Goal: Task Accomplishment & Management: Complete application form

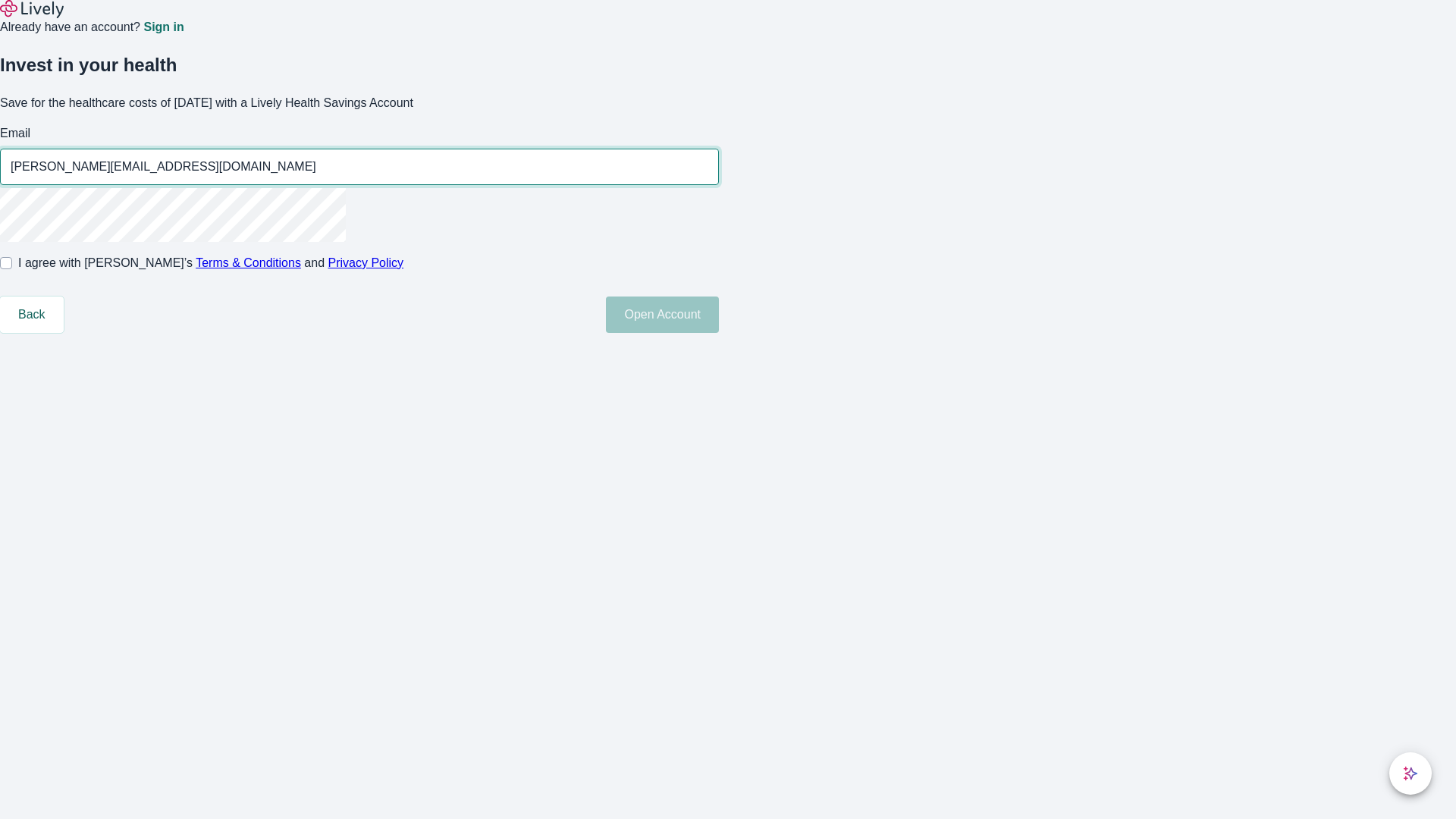
type input "[PERSON_NAME][EMAIL_ADDRESS][DOMAIN_NAME]"
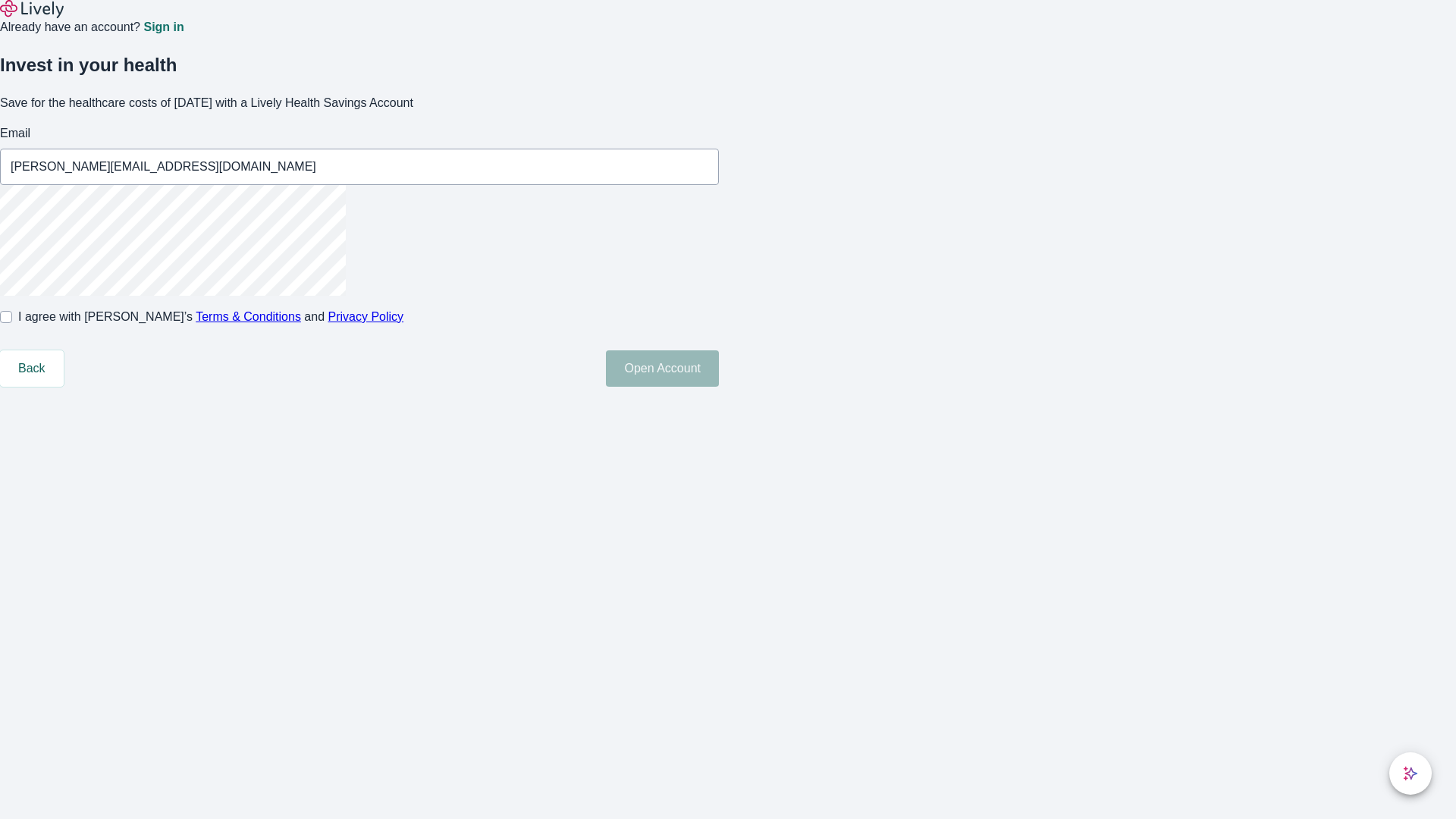
click at [12, 323] on input "I agree with Lively’s Terms & Conditions and Privacy Policy" at bounding box center [6, 316] width 12 height 12
checkbox input "true"
click at [719, 387] on button "Open Account" at bounding box center [662, 369] width 113 height 36
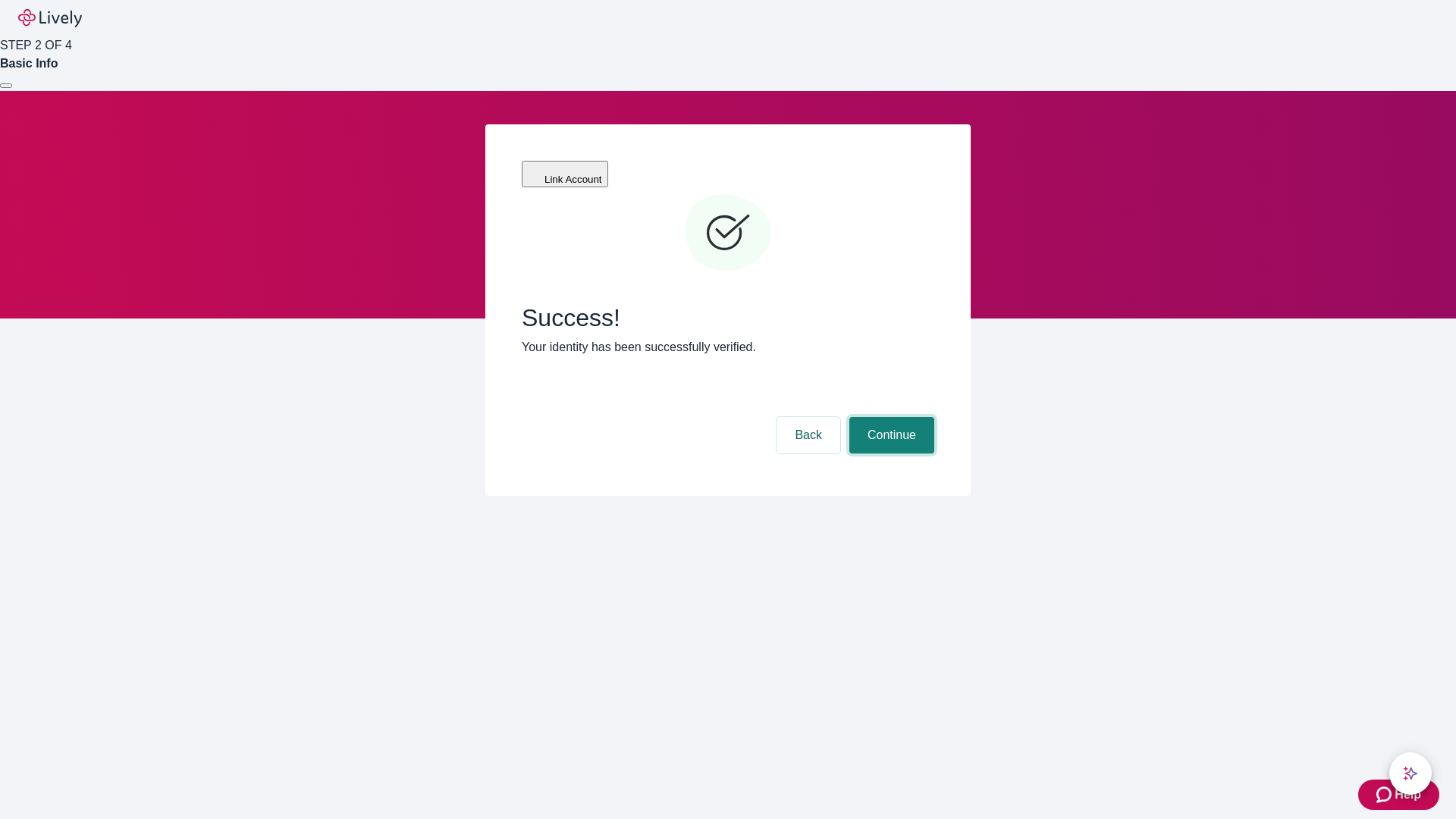
click at [890, 417] on button "Continue" at bounding box center [892, 435] width 85 height 36
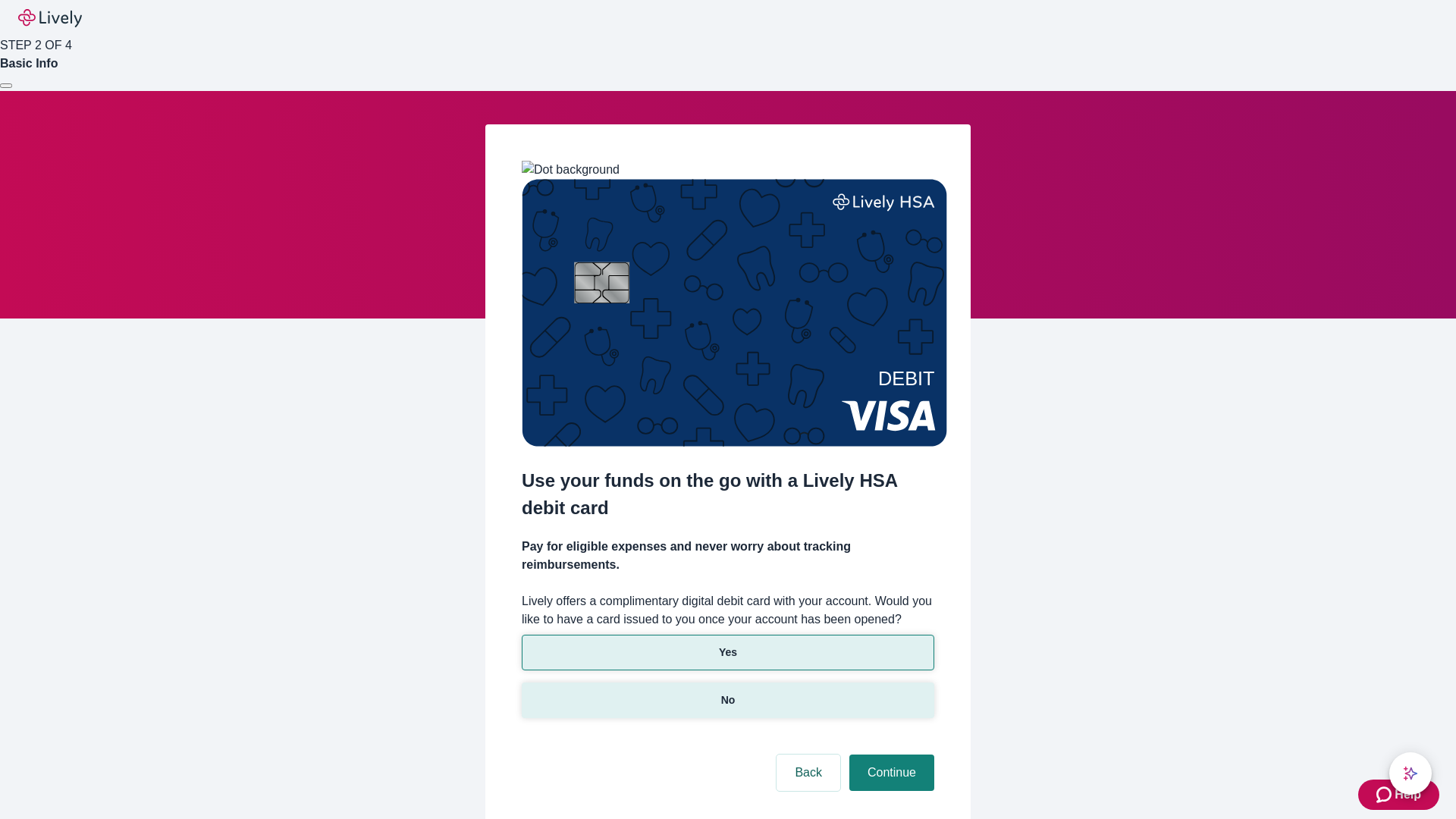
click at [728, 692] on p "No" at bounding box center [728, 700] width 14 height 16
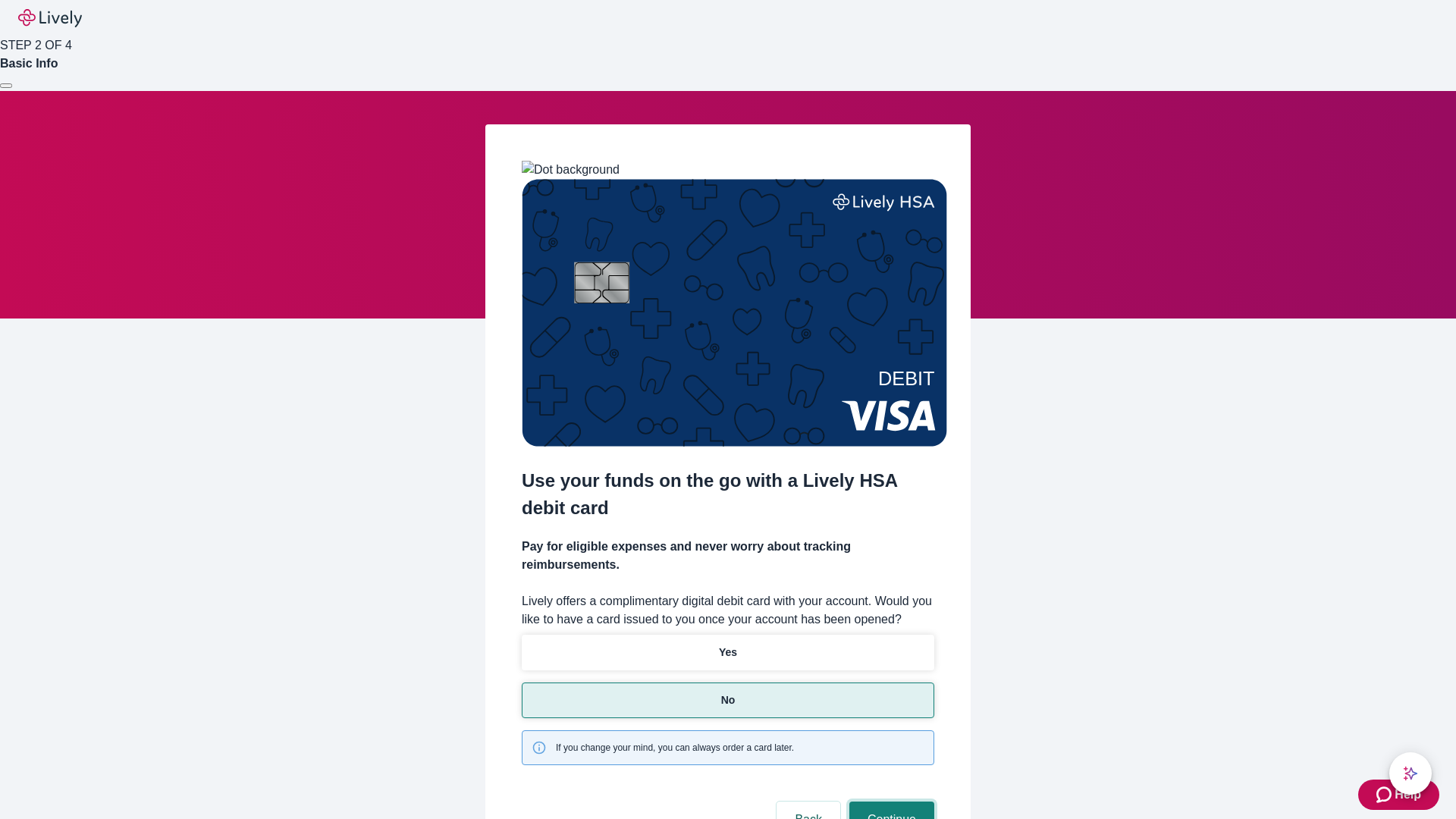
click at [890, 802] on button "Continue" at bounding box center [892, 820] width 85 height 36
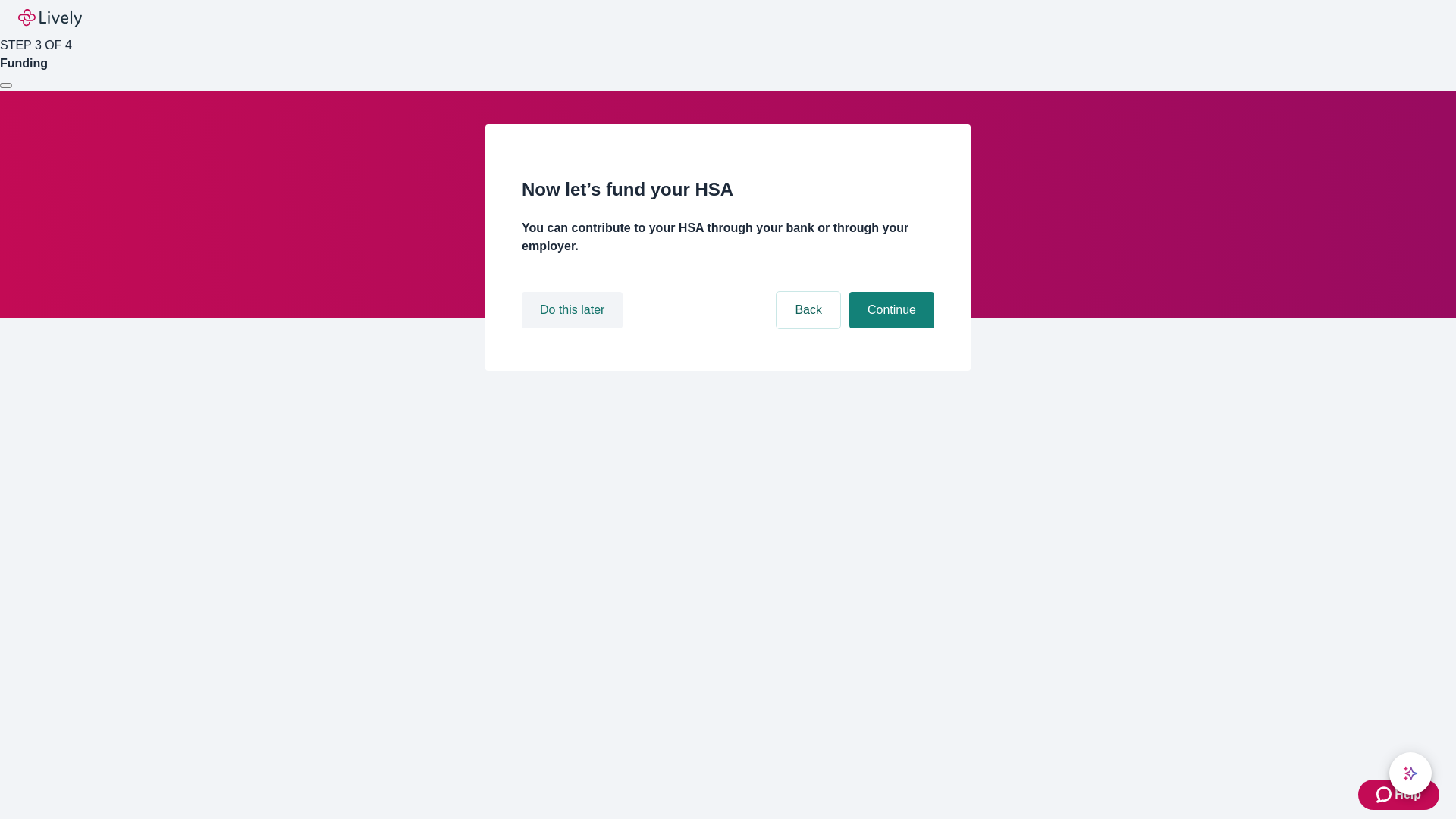
click at [574, 329] on button "Do this later" at bounding box center [572, 310] width 101 height 36
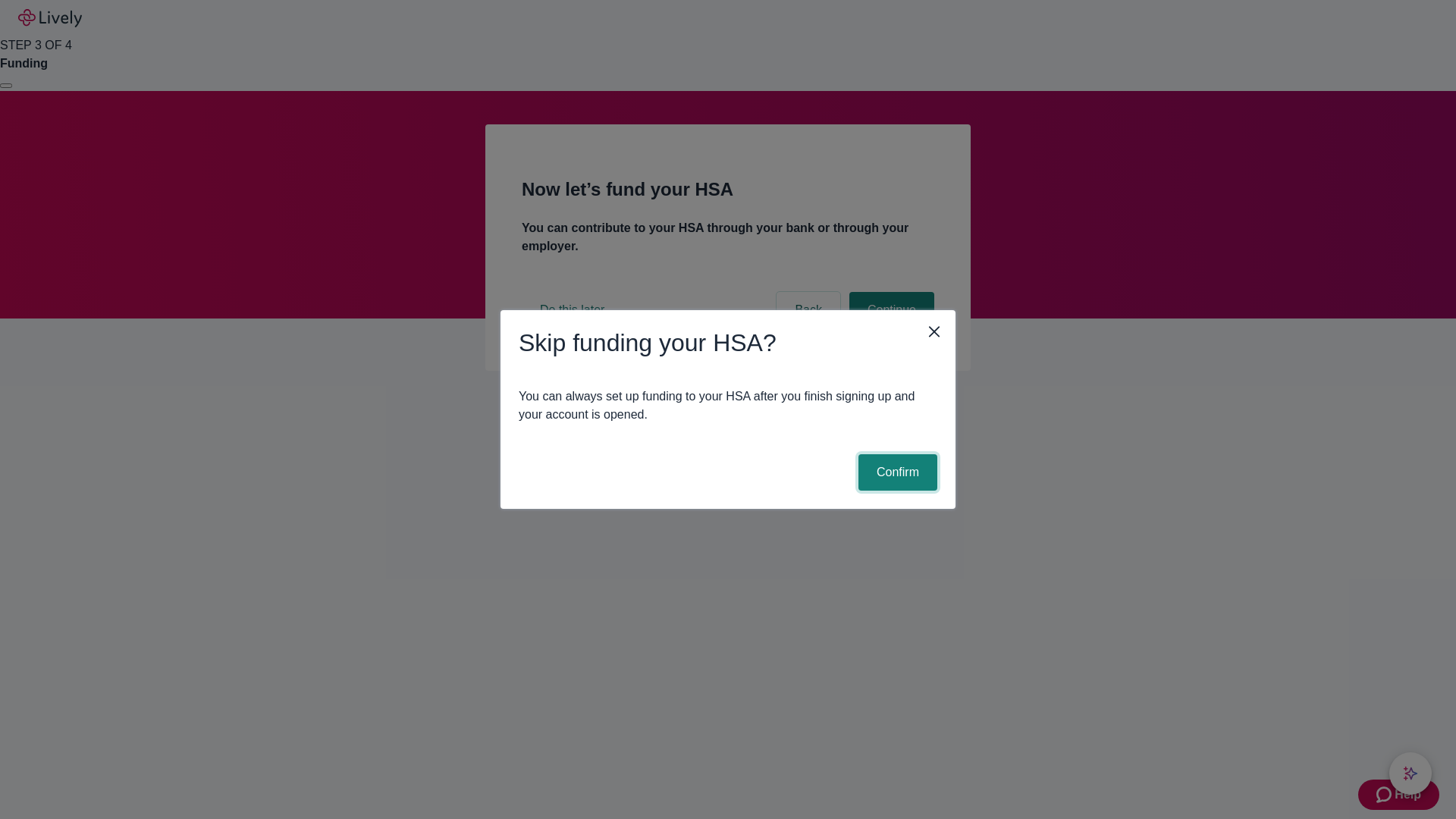
click at [896, 472] on button "Confirm" at bounding box center [898, 472] width 79 height 36
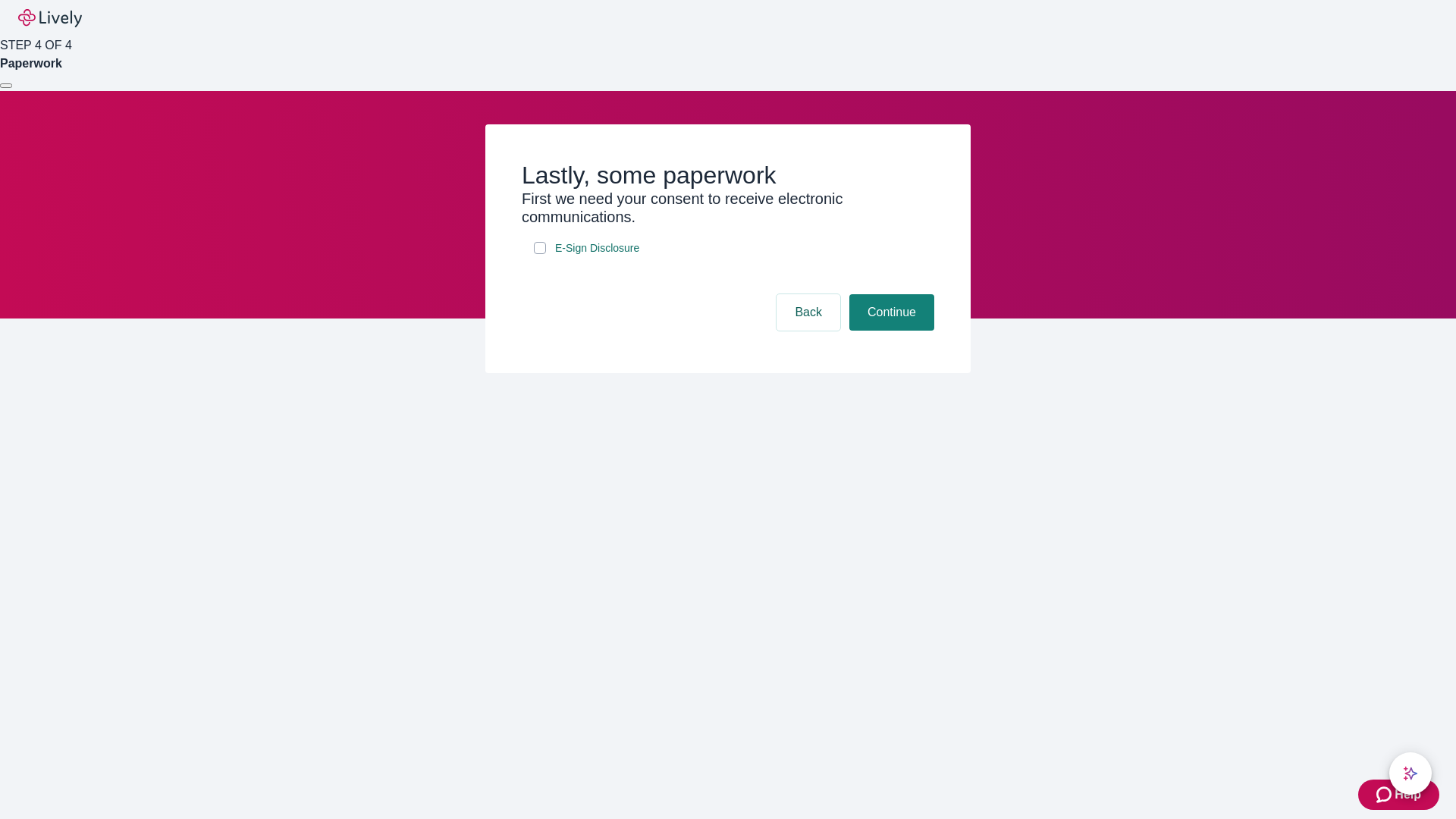
click at [540, 254] on input "E-Sign Disclosure" at bounding box center [539, 248] width 12 height 12
checkbox input "true"
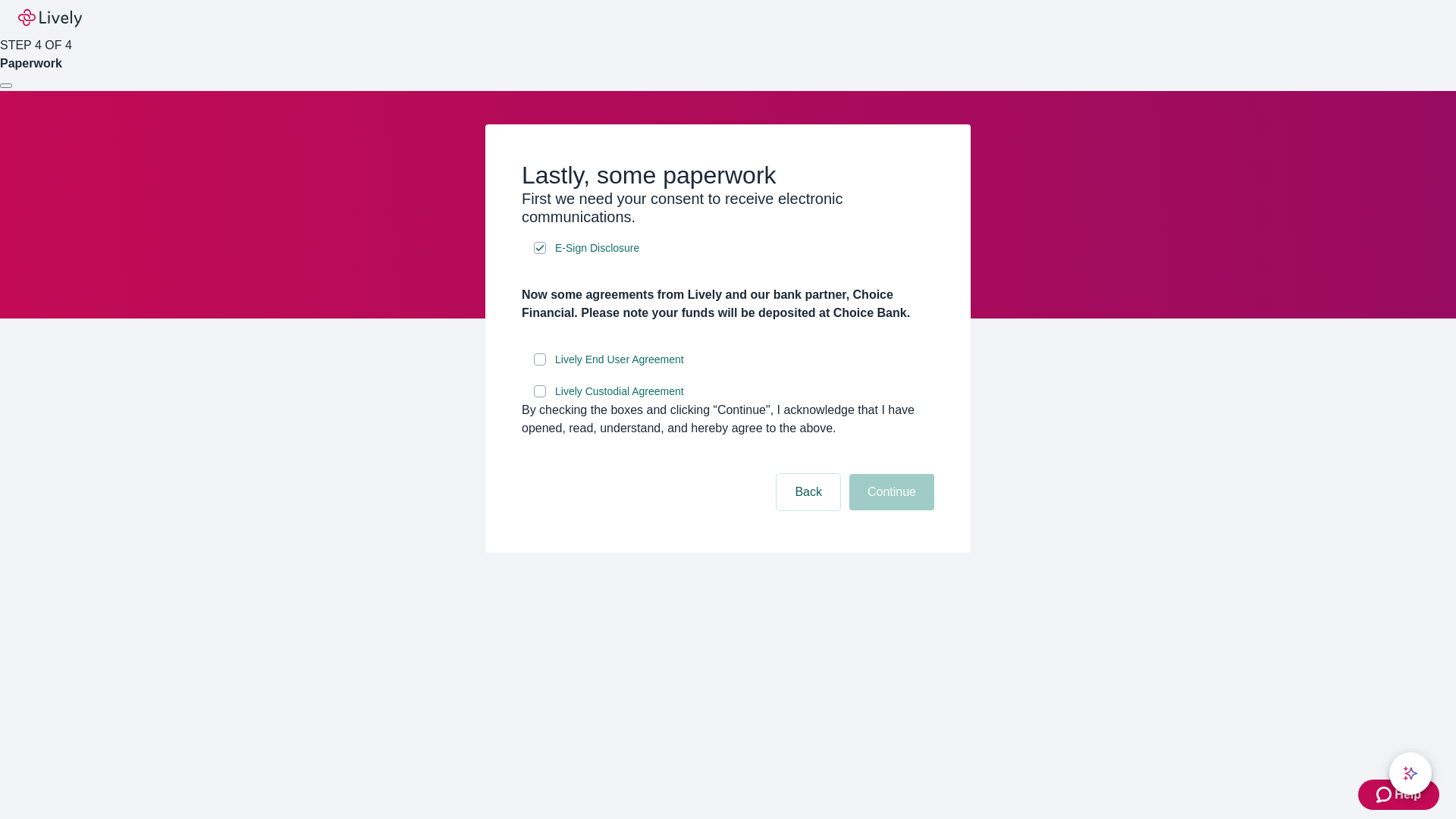
click at [540, 366] on input "Lively End User Agreement" at bounding box center [539, 359] width 12 height 12
checkbox input "true"
click at [540, 397] on input "Lively Custodial Agreement" at bounding box center [539, 391] width 12 height 12
checkbox input "true"
click at [890, 511] on button "Continue" at bounding box center [892, 492] width 85 height 36
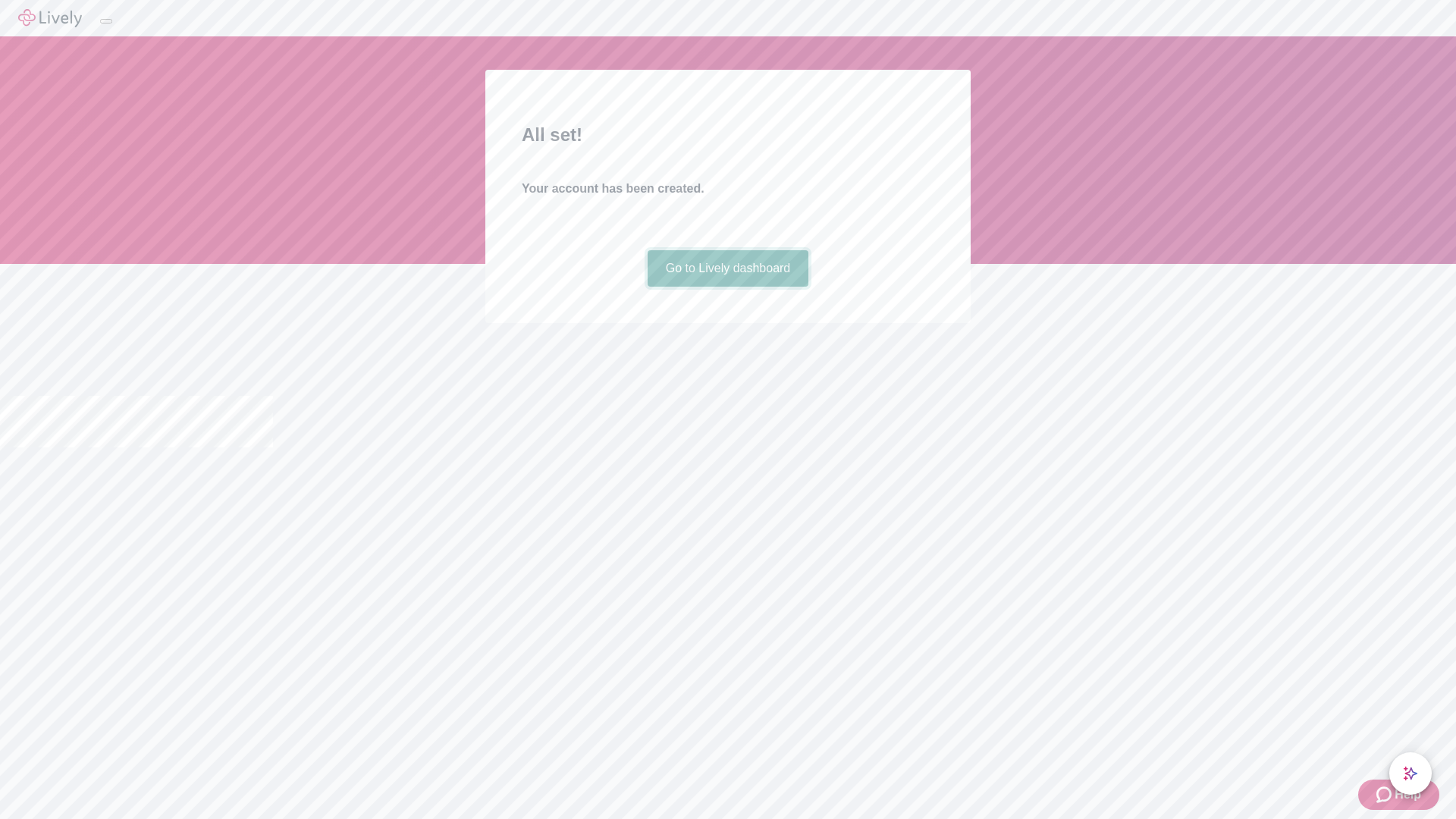
click at [728, 287] on link "Go to Lively dashboard" at bounding box center [728, 269] width 162 height 36
